Goal: Task Accomplishment & Management: Use online tool/utility

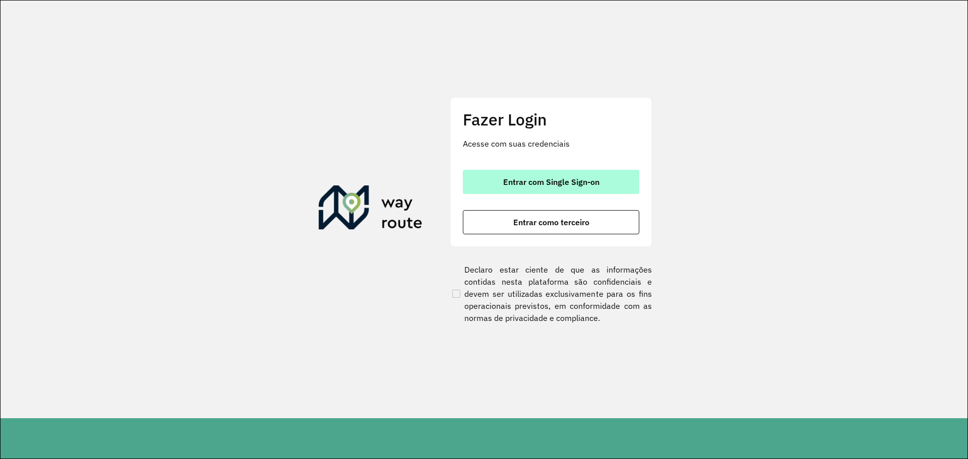
click at [528, 193] on button "Entrar com Single Sign-on" at bounding box center [551, 182] width 176 height 24
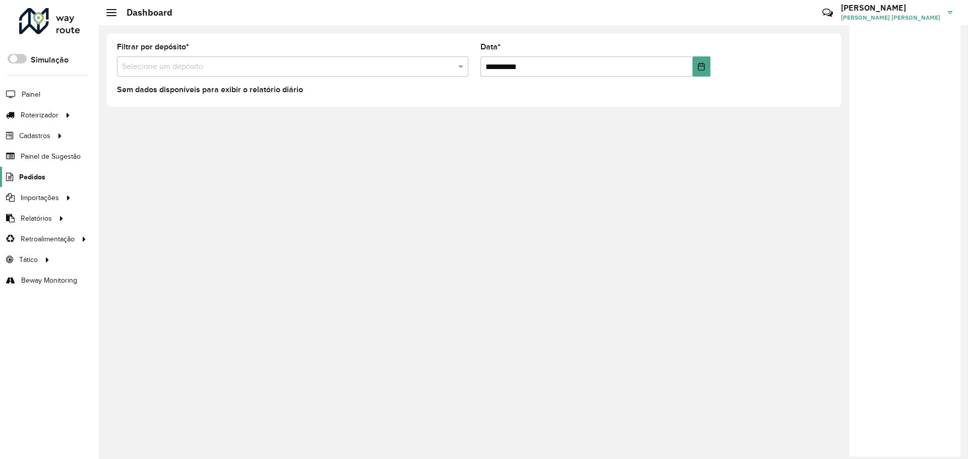
click at [31, 177] on span "Pedidos" at bounding box center [32, 177] width 26 height 11
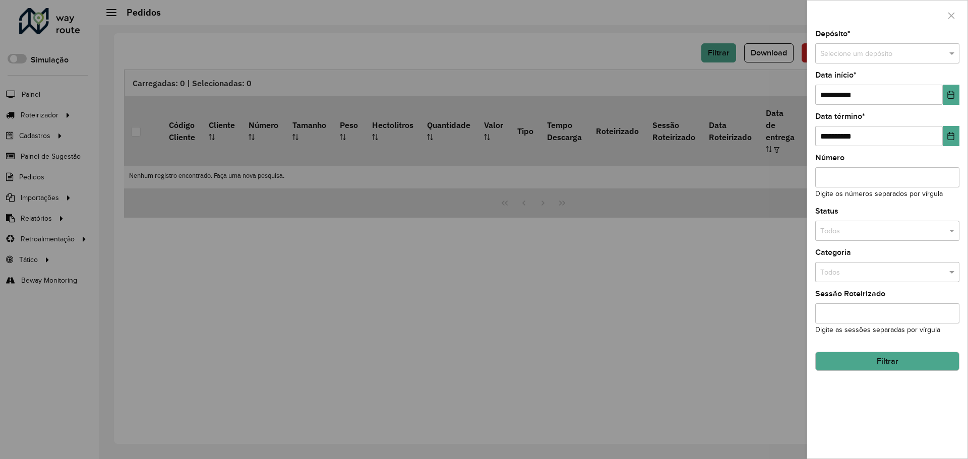
click at [856, 52] on input "text" at bounding box center [877, 53] width 114 height 11
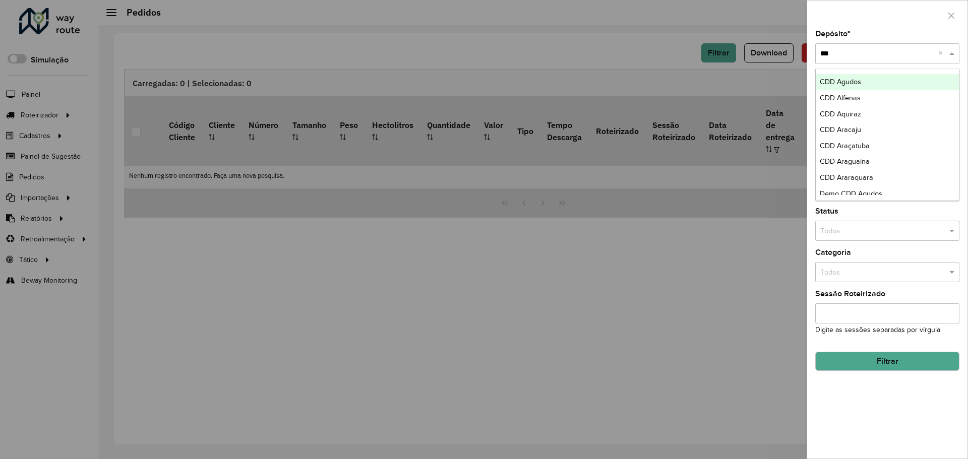
type input "****"
click at [845, 83] on span "CDD Alfenas" at bounding box center [840, 82] width 41 height 8
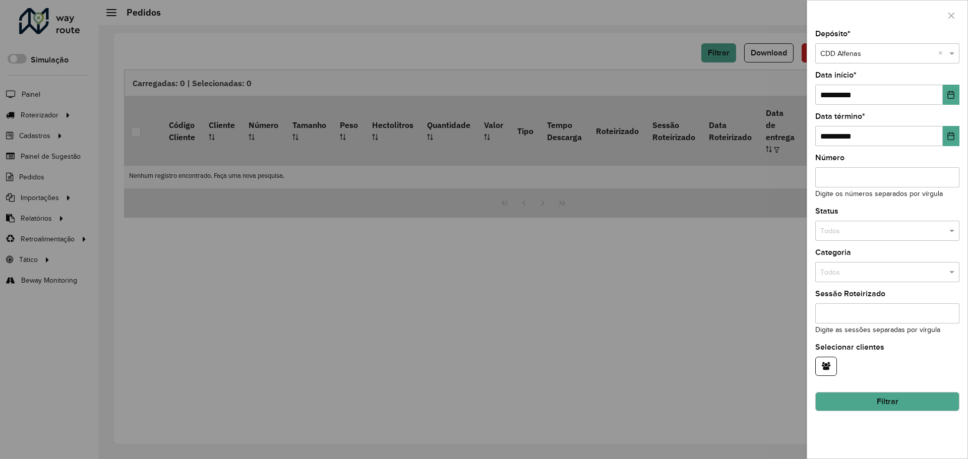
click at [873, 398] on button "Filtrar" at bounding box center [887, 401] width 144 height 19
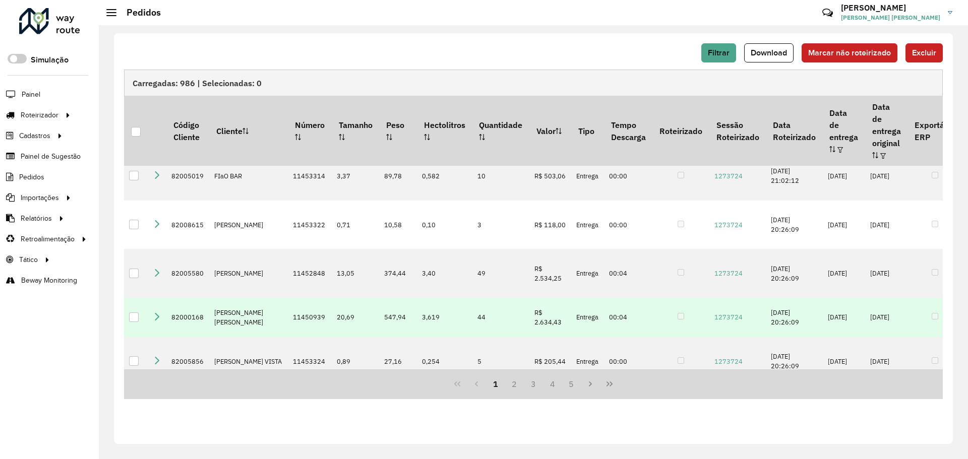
scroll to position [303, 0]
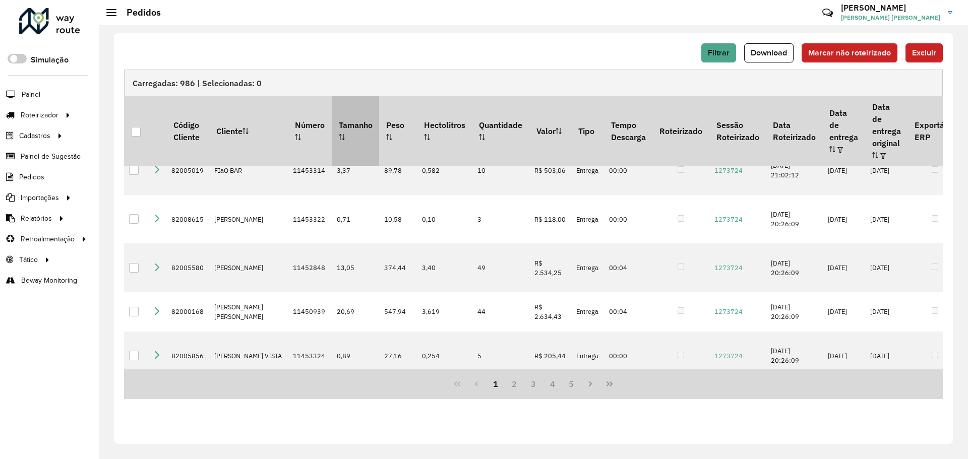
click at [339, 134] on icon at bounding box center [342, 137] width 6 height 6
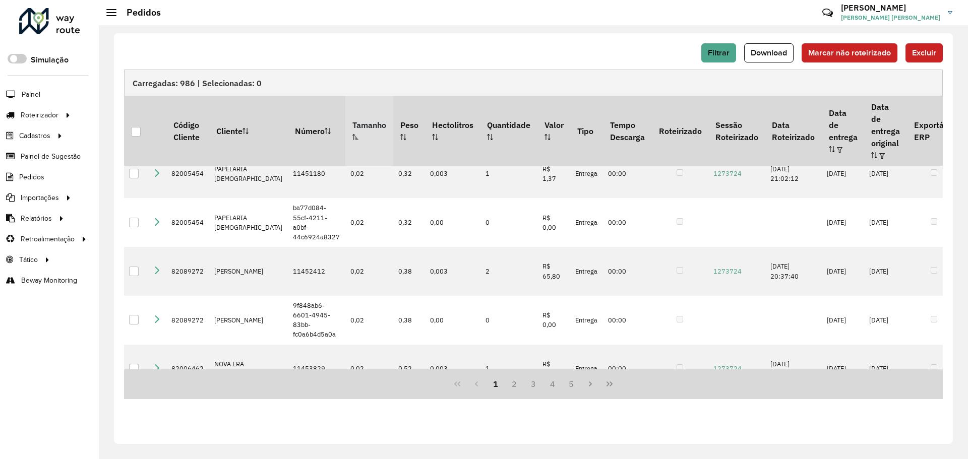
scroll to position [0, 0]
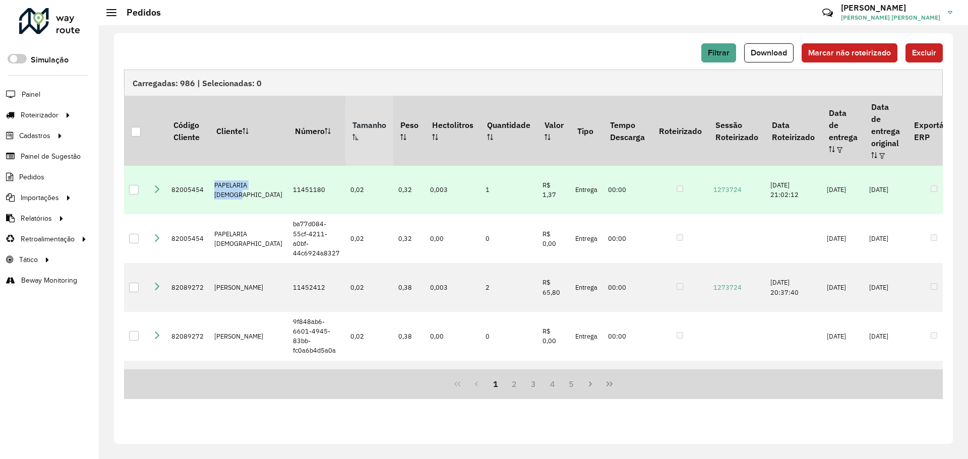
drag, startPoint x: 241, startPoint y: 184, endPoint x: 211, endPoint y: 172, distance: 32.6
click at [211, 172] on td "PAPELARIA [DEMOGRAPHIC_DATA]" at bounding box center [248, 190] width 79 height 49
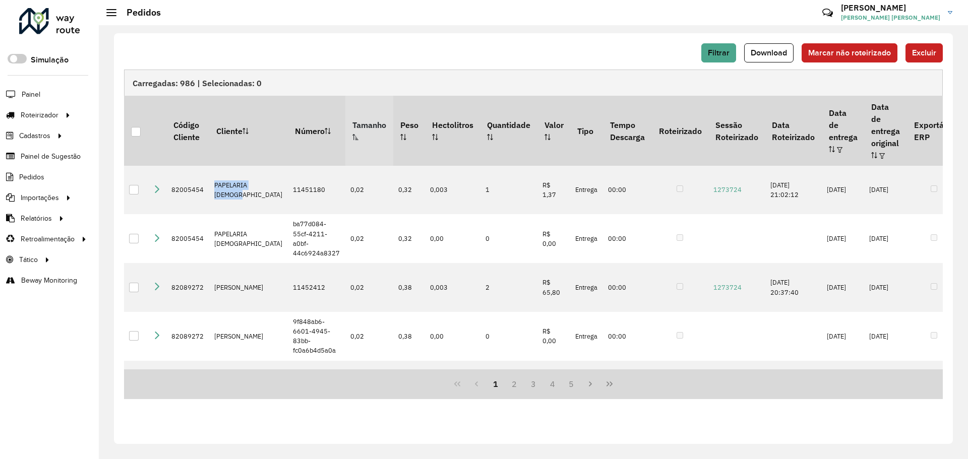
copy td "PAPELARIA [DEMOGRAPHIC_DATA]"
click at [712, 50] on span "Filtrar" at bounding box center [719, 52] width 22 height 9
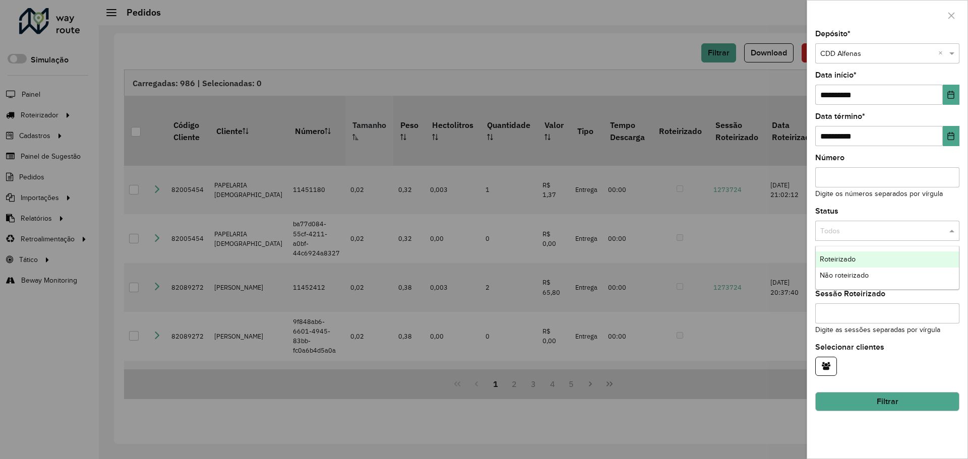
click at [834, 235] on input "text" at bounding box center [877, 231] width 114 height 11
click at [830, 270] on div "Não roteirizado" at bounding box center [887, 276] width 143 height 16
click at [843, 396] on button "Filtrar" at bounding box center [887, 401] width 144 height 19
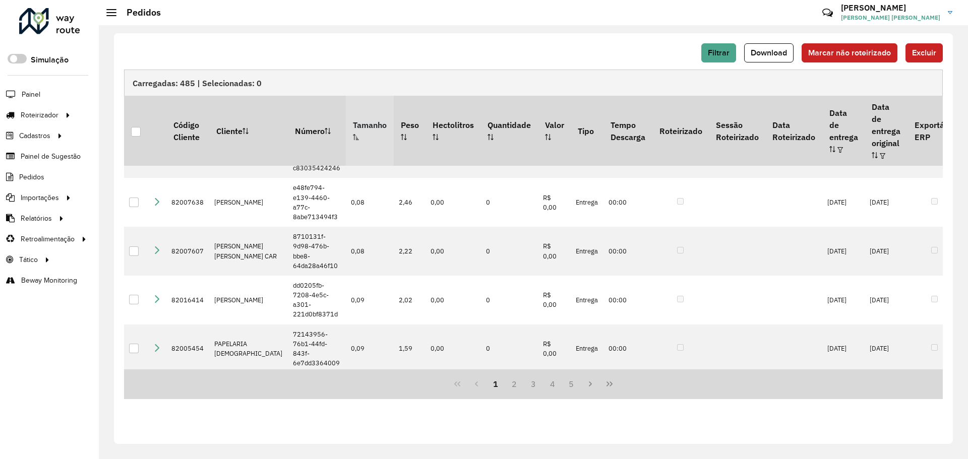
scroll to position [706, 0]
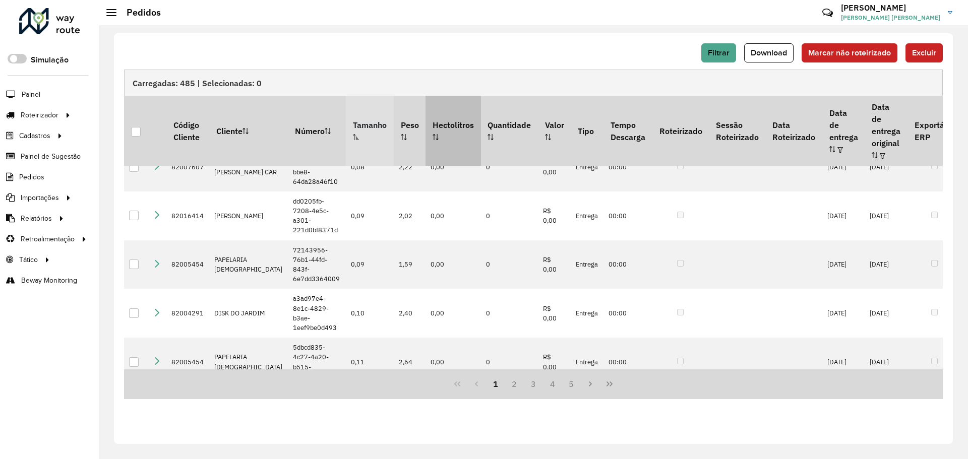
click at [426, 123] on th "Hectolitros" at bounding box center [453, 131] width 55 height 70
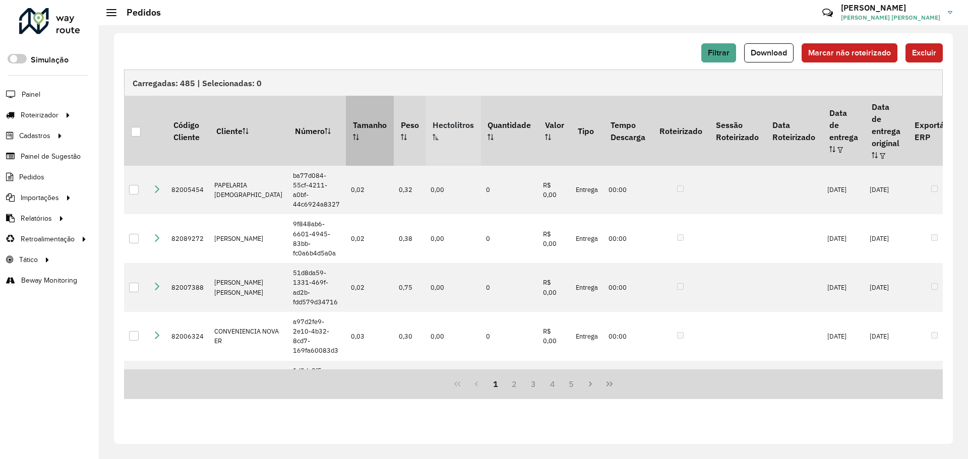
click at [426, 123] on th "Hectolitros" at bounding box center [453, 131] width 55 height 70
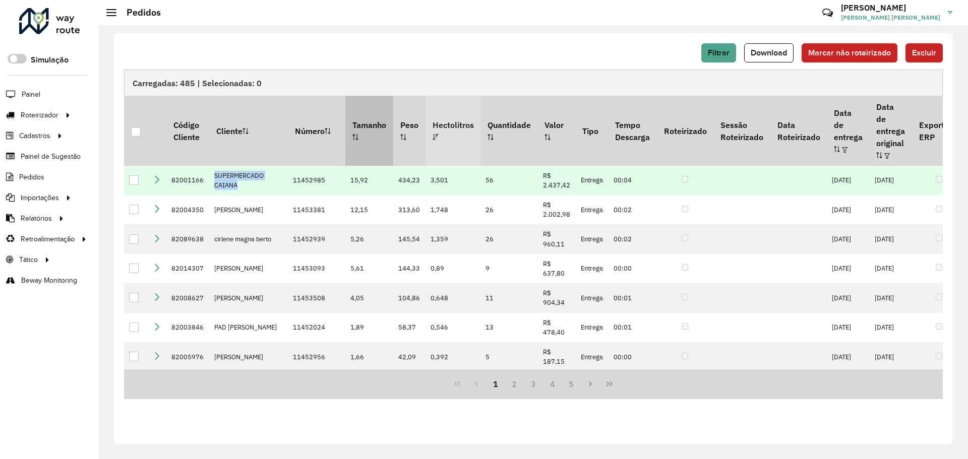
drag, startPoint x: 241, startPoint y: 173, endPoint x: 211, endPoint y: 164, distance: 31.1
click at [211, 166] on td "SUPERMERCADO CAIANA" at bounding box center [248, 180] width 79 height 29
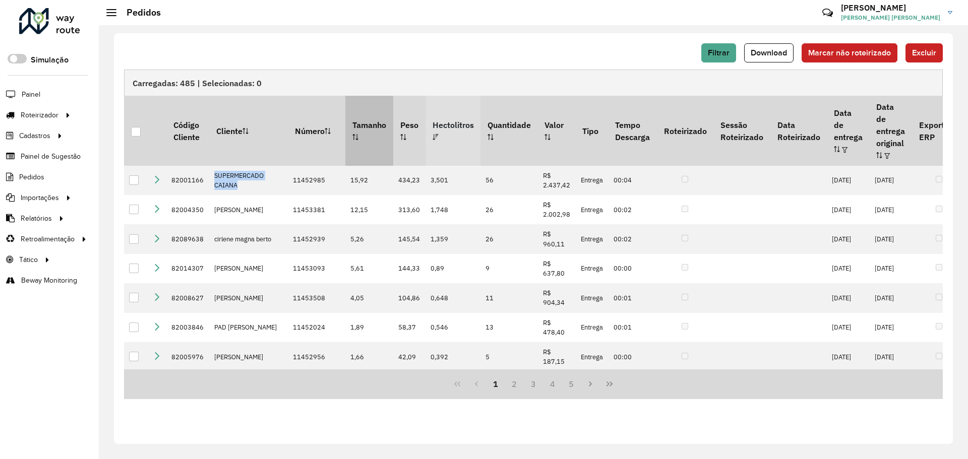
copy td "SUPERMERCADO CAIANA"
click at [720, 56] on button "Filtrar" at bounding box center [718, 52] width 35 height 19
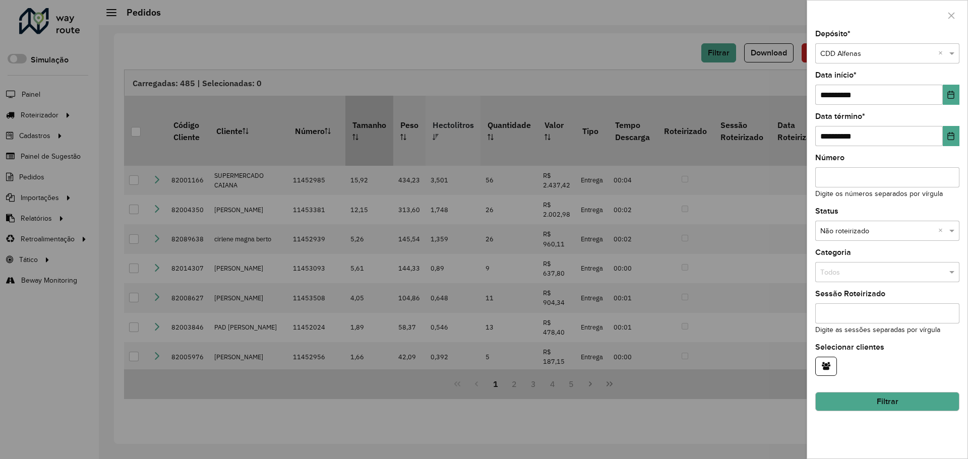
click at [838, 177] on input "Número" at bounding box center [887, 177] width 144 height 20
paste input "********"
type input "********"
click at [876, 395] on button "Filtrar" at bounding box center [887, 401] width 144 height 19
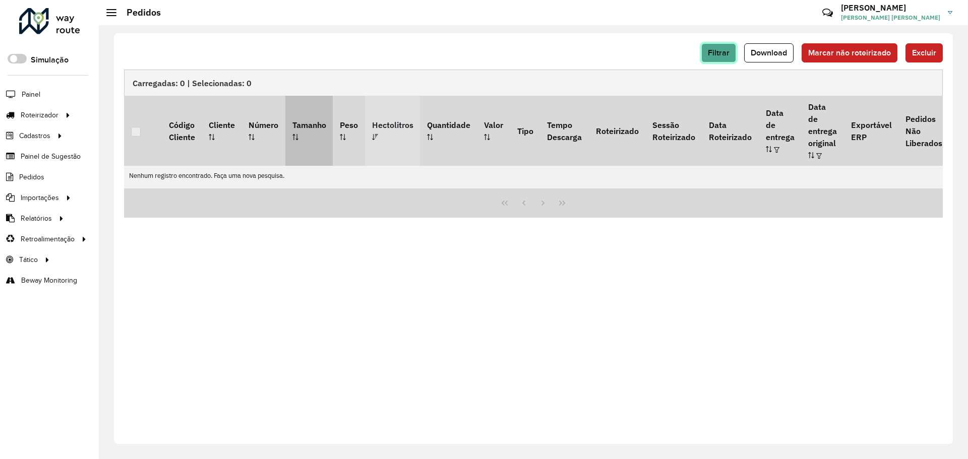
click at [719, 55] on span "Filtrar" at bounding box center [719, 52] width 22 height 9
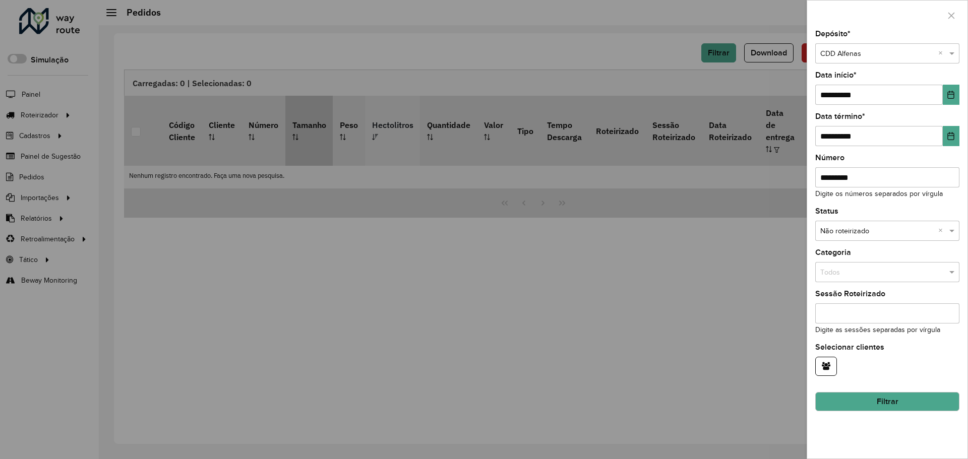
drag, startPoint x: 869, startPoint y: 179, endPoint x: 781, endPoint y: 164, distance: 88.9
click at [781, 164] on body "Aguarde... Pop-up bloqueado! Seu navegador bloqueou automáticamente a abertura …" at bounding box center [484, 229] width 968 height 459
paste input "text"
type input "********"
click at [872, 400] on button "Filtrar" at bounding box center [887, 401] width 144 height 19
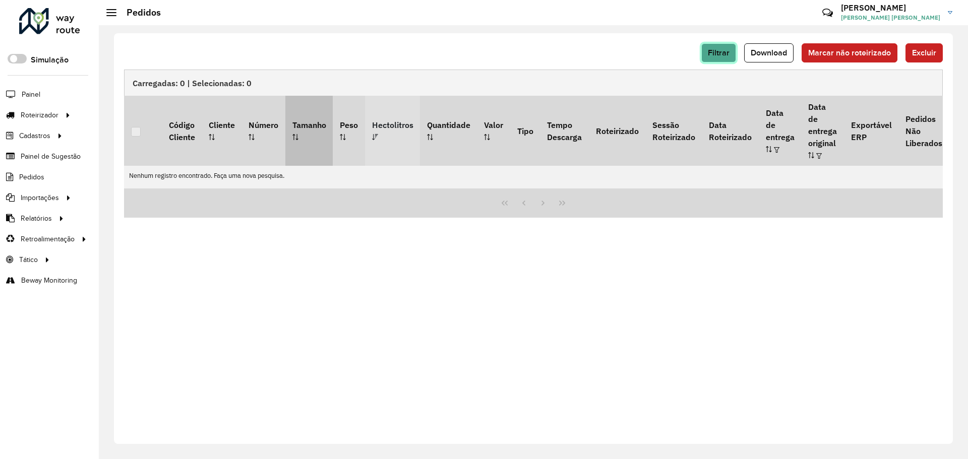
click at [713, 50] on span "Filtrar" at bounding box center [719, 52] width 22 height 9
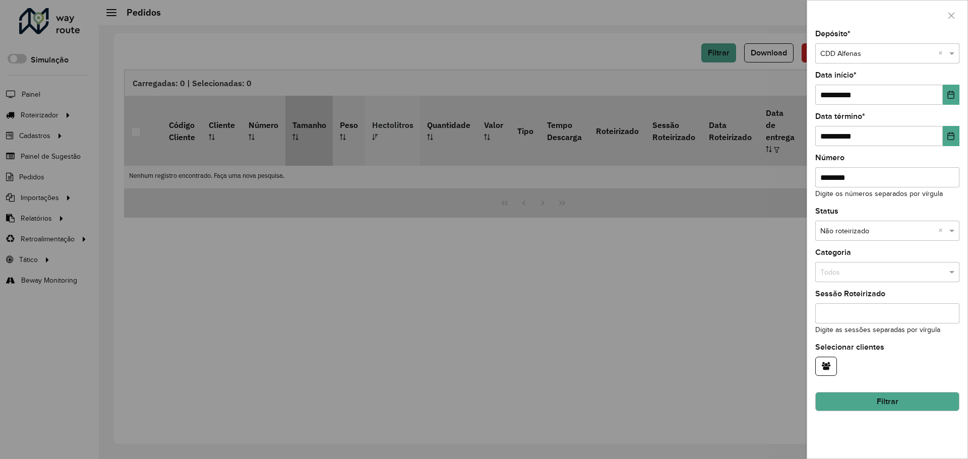
click at [841, 279] on div "Todos" at bounding box center [887, 272] width 144 height 20
click at [767, 289] on div at bounding box center [484, 229] width 968 height 459
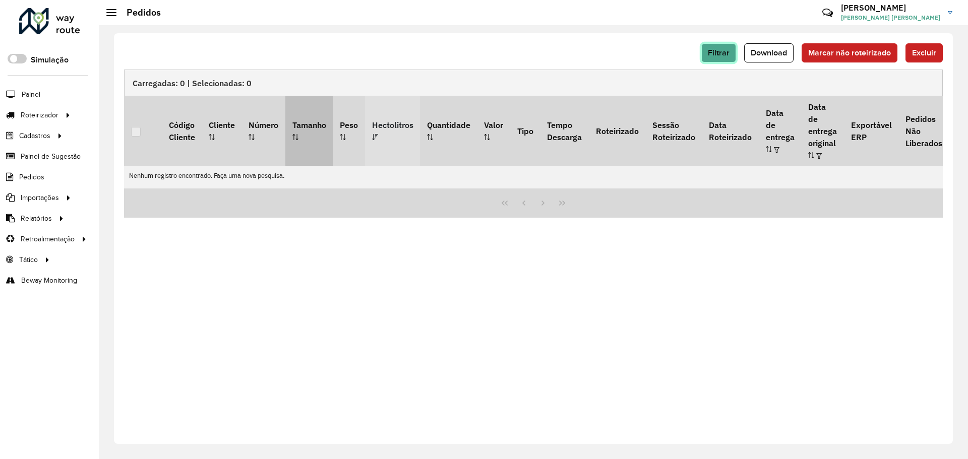
click at [726, 49] on span "Filtrar" at bounding box center [719, 52] width 22 height 9
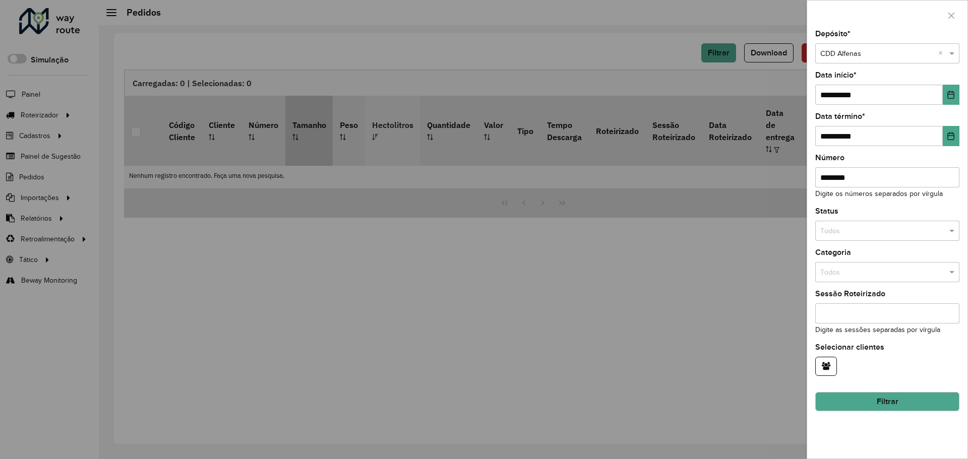
drag, startPoint x: 943, startPoint y: 232, endPoint x: 932, endPoint y: 253, distance: 23.0
drag, startPoint x: 882, startPoint y: 176, endPoint x: 813, endPoint y: 187, distance: 70.4
click at [813, 187] on div "**********" at bounding box center [887, 244] width 160 height 429
click at [882, 406] on button "Filtrar" at bounding box center [887, 401] width 144 height 19
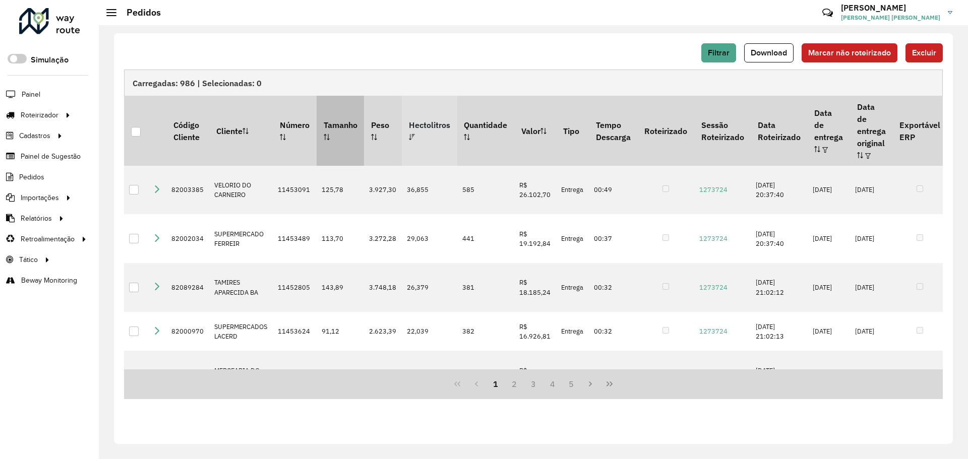
click at [417, 126] on th "Hectolitros" at bounding box center [429, 131] width 55 height 70
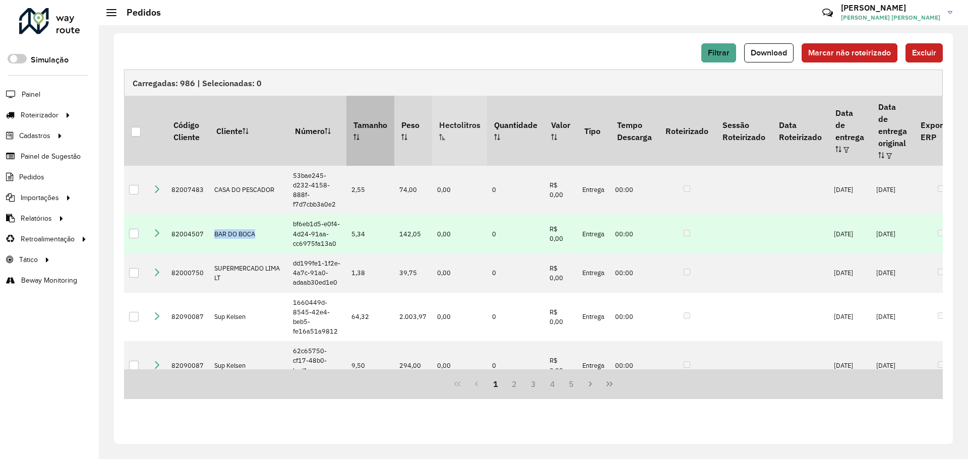
drag, startPoint x: 262, startPoint y: 226, endPoint x: 207, endPoint y: 227, distance: 55.0
click at [207, 227] on tr "82004507 BAR DO BOCA bf6eb1d5-e0f4-4d24-91aa-cc6975fa13a0 5,34 142,05 0,00 0 R$…" at bounding box center [748, 233] width 1249 height 39
copy tr "BAR DO BOCA"
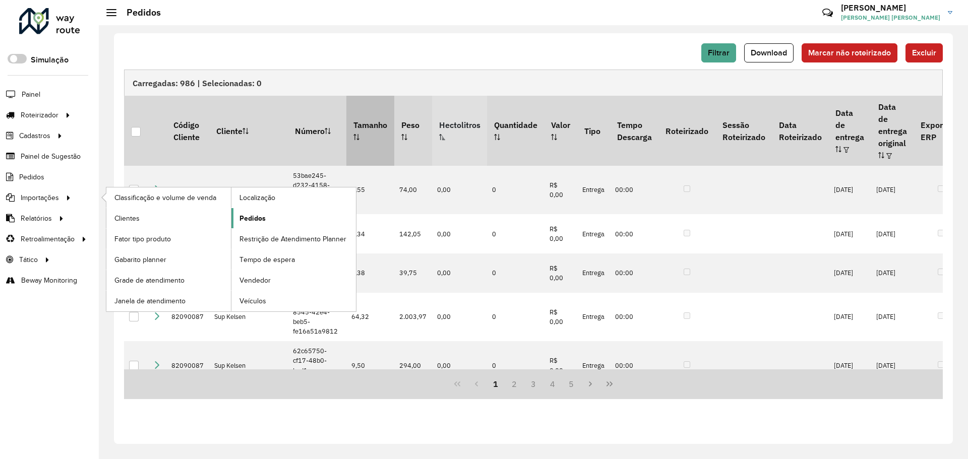
click at [263, 217] on span "Pedidos" at bounding box center [253, 218] width 26 height 11
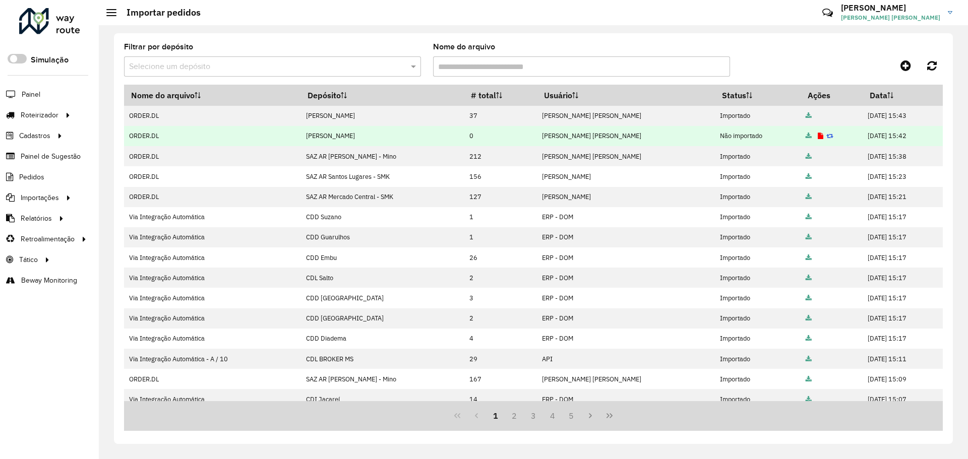
click at [818, 135] on icon at bounding box center [821, 136] width 6 height 7
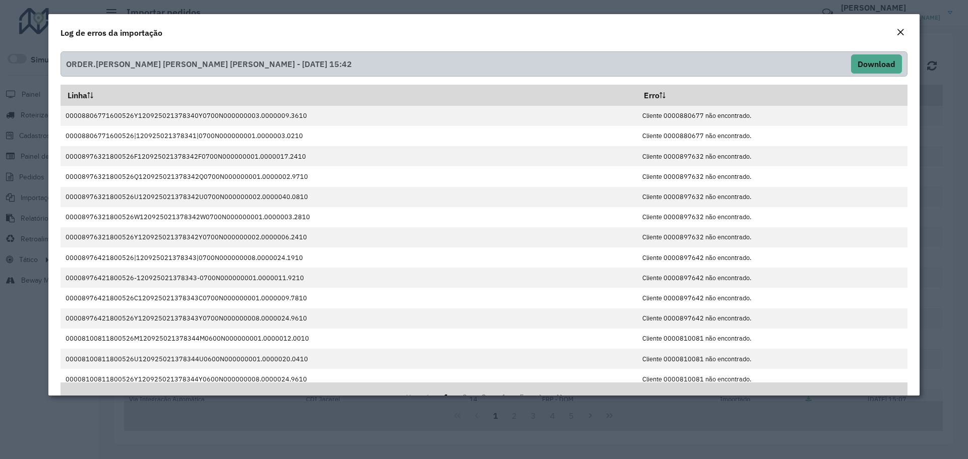
click at [901, 32] on em "Close" at bounding box center [901, 32] width 8 height 8
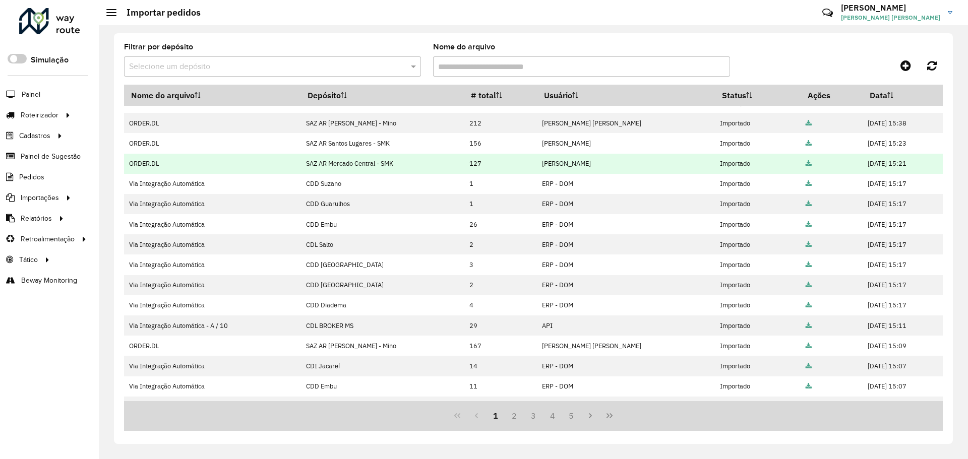
scroll to position [110, 0]
